Goal: Transaction & Acquisition: Book appointment/travel/reservation

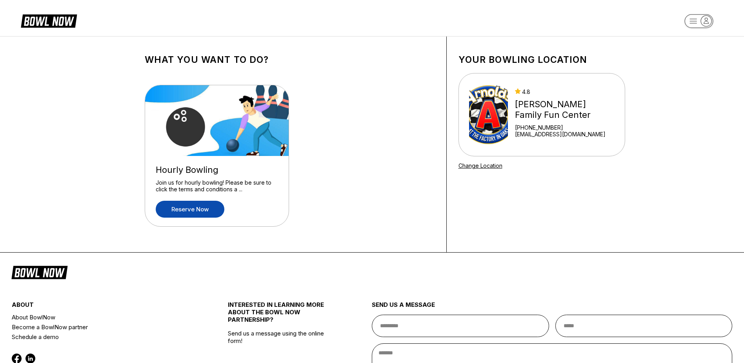
click at [208, 212] on link "Reserve now" at bounding box center [190, 209] width 69 height 17
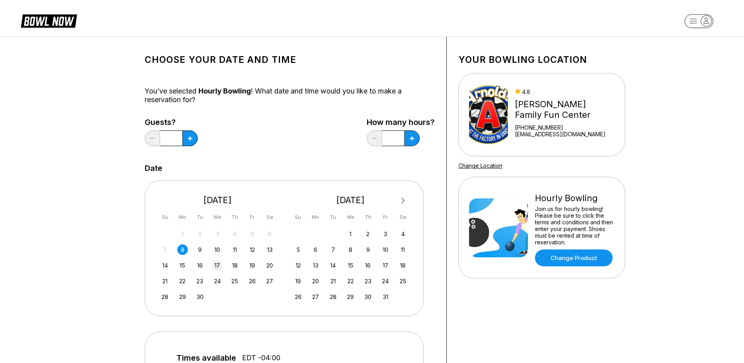
click at [217, 266] on div "17" at bounding box center [217, 265] width 11 height 11
click at [413, 140] on icon at bounding box center [412, 138] width 4 height 4
click at [410, 140] on button at bounding box center [412, 138] width 15 height 16
type input "*"
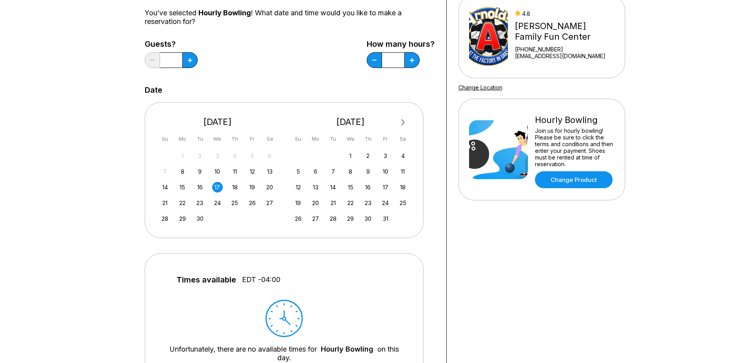
scroll to position [78, 0]
click at [189, 60] on icon at bounding box center [190, 60] width 4 height 4
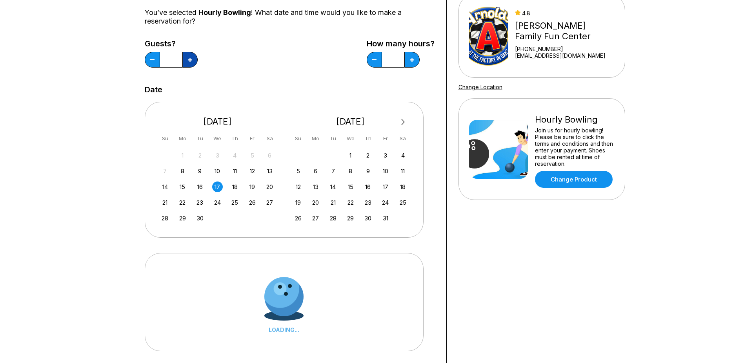
click at [189, 60] on icon at bounding box center [190, 60] width 4 height 4
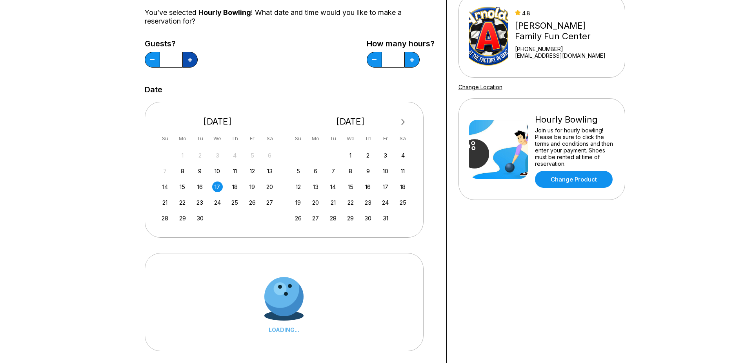
click at [189, 60] on icon at bounding box center [190, 60] width 4 height 4
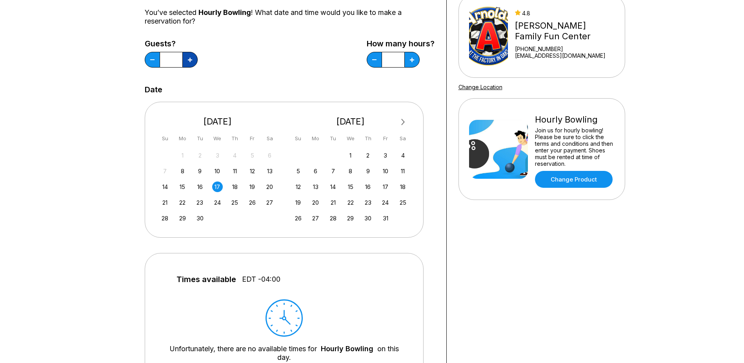
click at [189, 60] on icon at bounding box center [190, 60] width 4 height 4
type input "**"
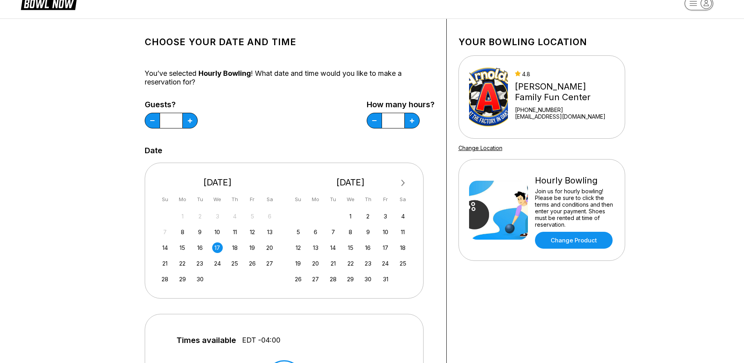
scroll to position [0, 0]
